Goal: Task Accomplishment & Management: Manage account settings

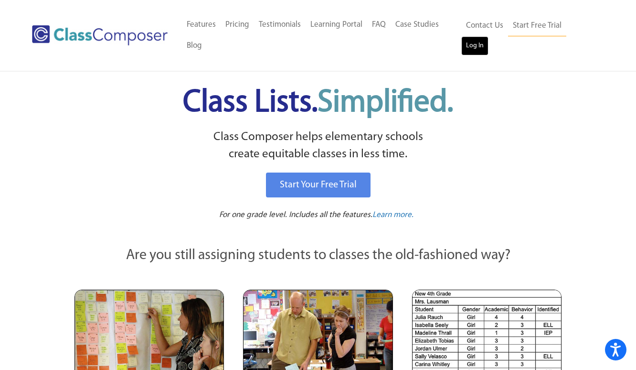
click at [489, 36] on link "Log In" at bounding box center [474, 45] width 27 height 19
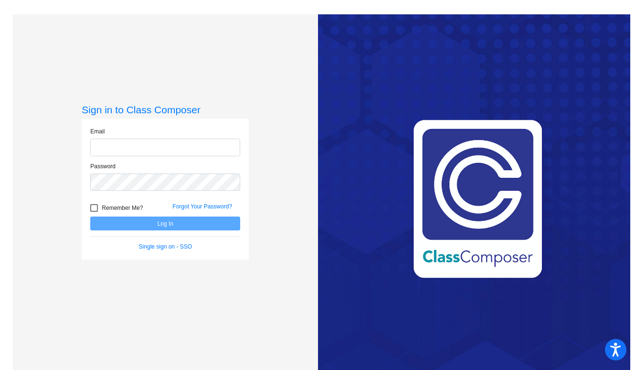
type input "carole.adams@hesperiausd.org"
click at [161, 229] on button "Log In" at bounding box center [165, 223] width 150 height 14
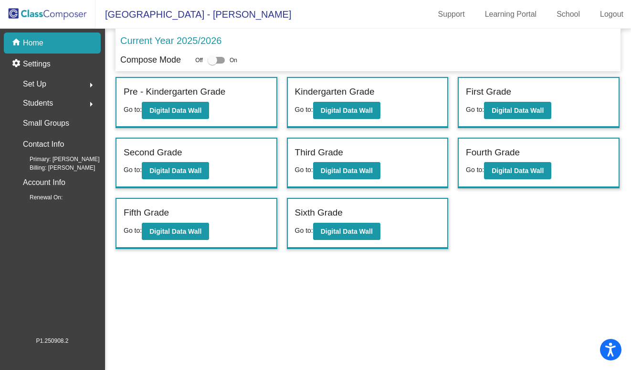
click at [85, 86] on mat-icon "arrow_right" at bounding box center [90, 84] width 11 height 11
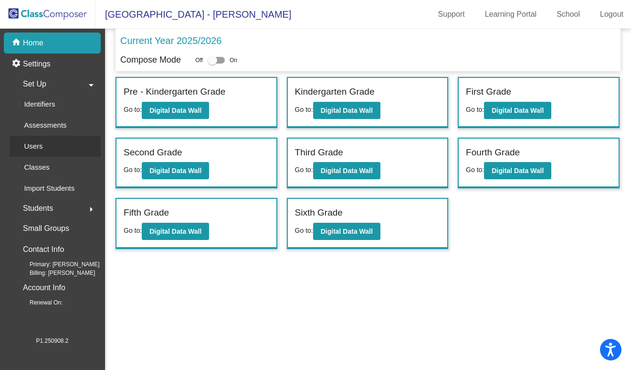
click at [32, 143] on p "Users" at bounding box center [33, 145] width 19 height 11
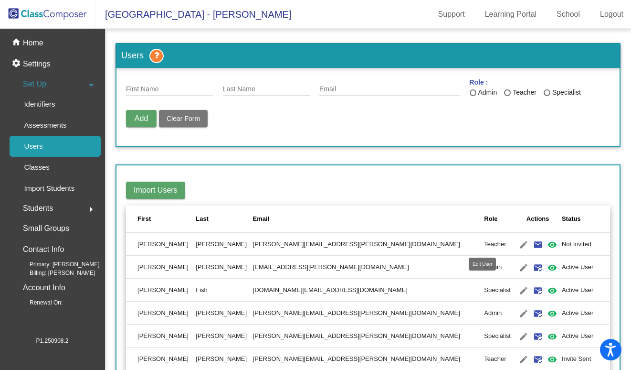
click at [518, 244] on mat-icon "edit" at bounding box center [523, 244] width 11 height 11
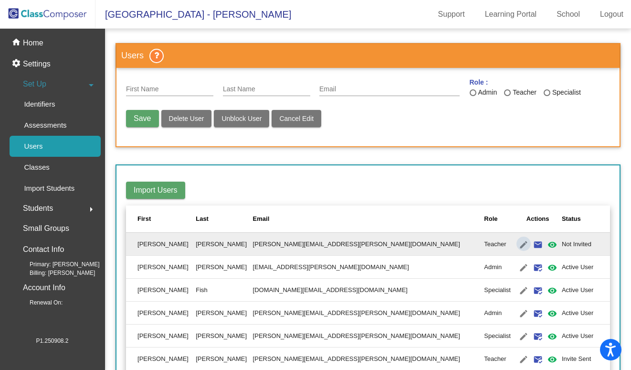
type input "Marisol"
type input "Bermudez"
type input "marisol.bermudez@hesperiausd.org"
radio input "true"
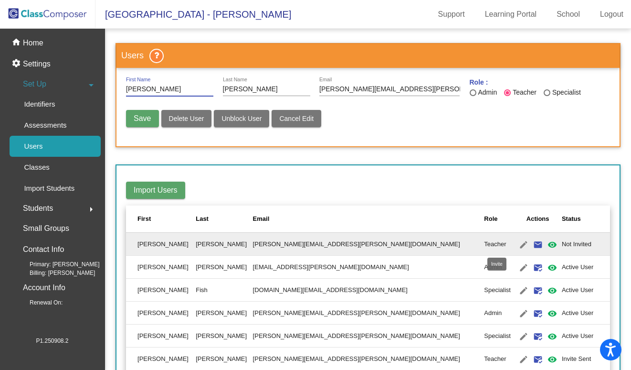
click at [533, 243] on mat-icon "email" at bounding box center [538, 244] width 11 height 11
radio input "false"
